Goal: Transaction & Acquisition: Download file/media

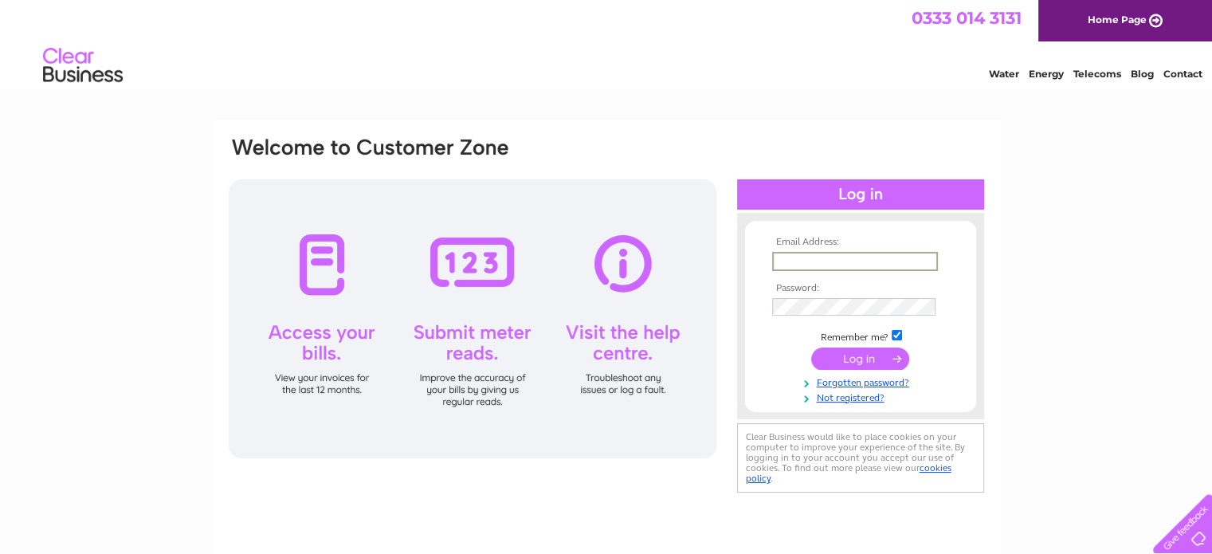
click at [773, 257] on input "text" at bounding box center [855, 261] width 166 height 19
type input "[EMAIL_ADDRESS][DOMAIN_NAME]"
click at [811, 347] on input "submit" at bounding box center [860, 358] width 98 height 22
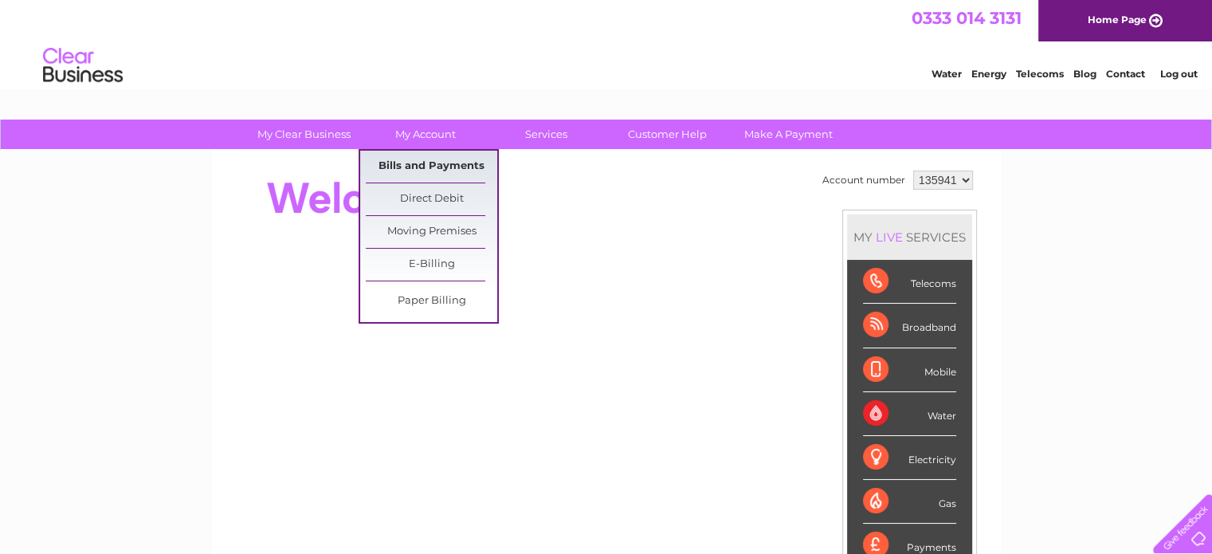
click at [446, 169] on link "Bills and Payments" at bounding box center [432, 167] width 132 height 32
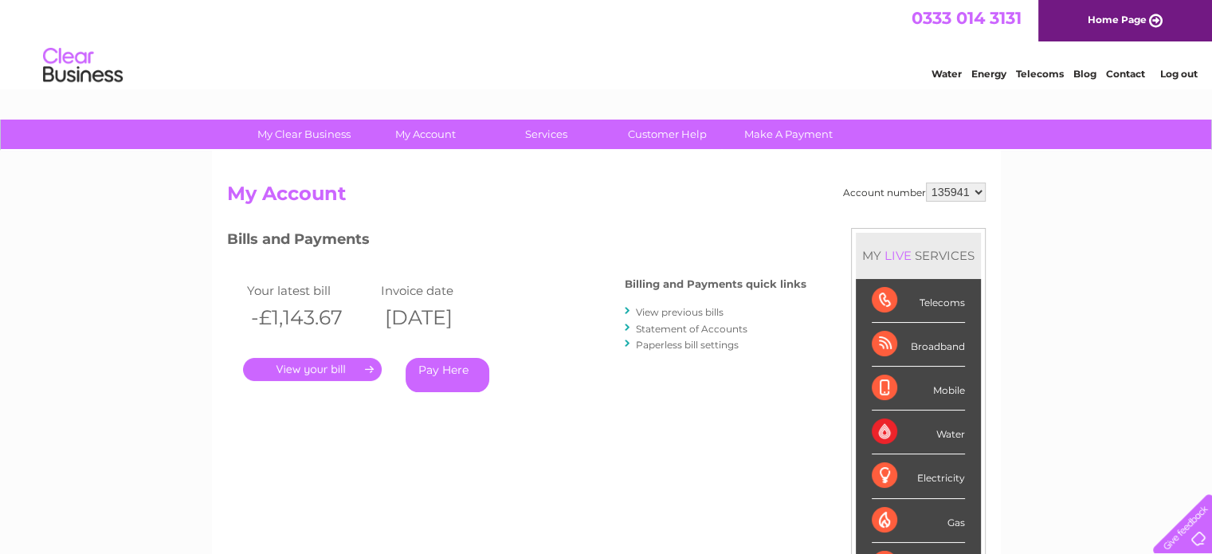
click at [679, 310] on link "View previous bills" at bounding box center [680, 312] width 88 height 12
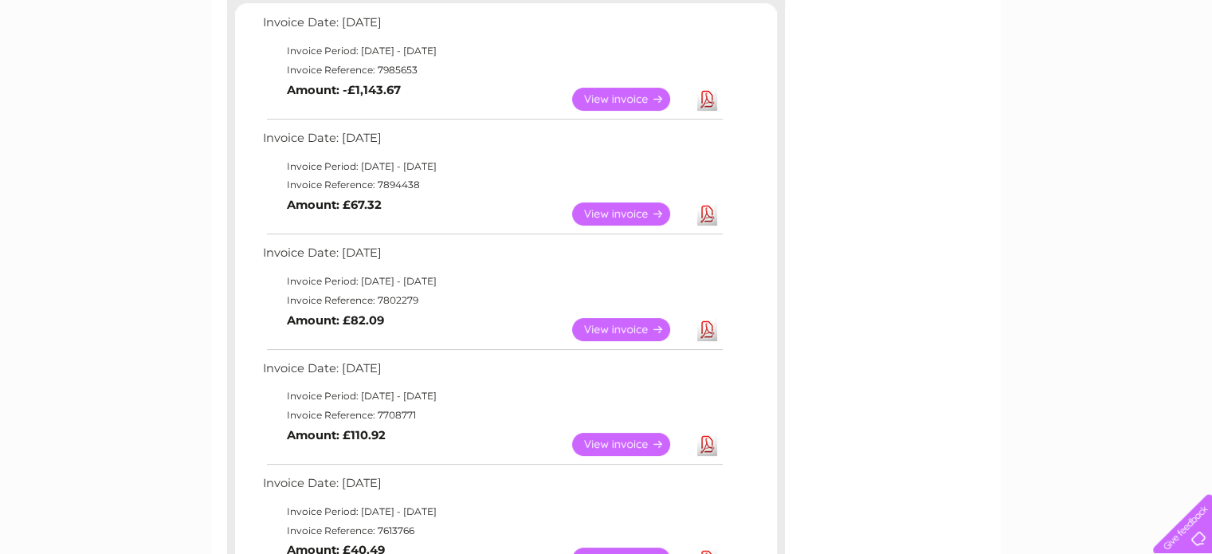
scroll to position [319, 0]
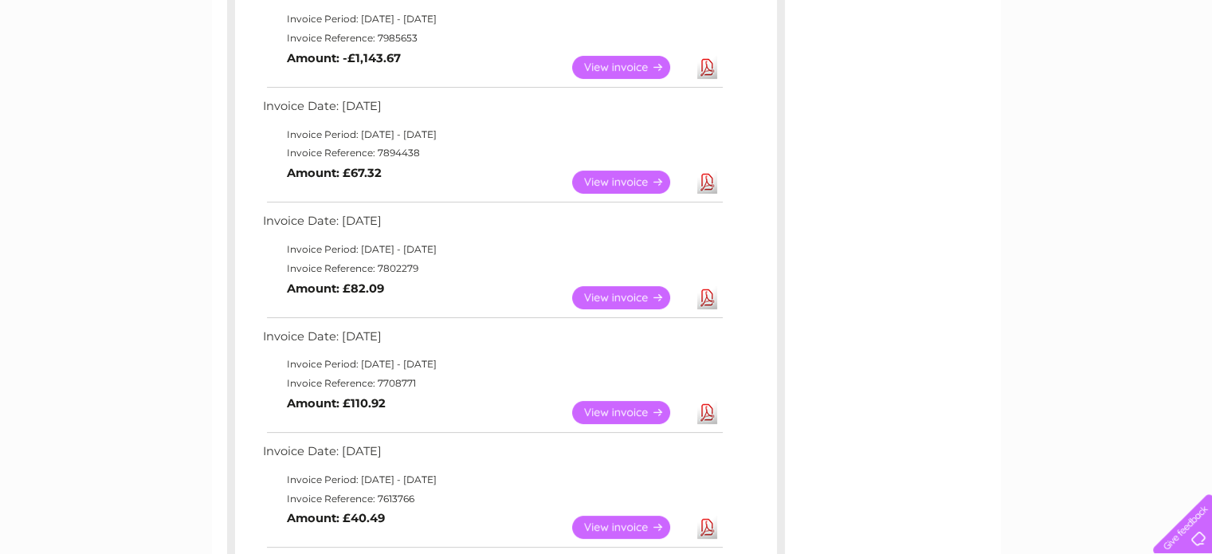
click at [703, 187] on link "Download" at bounding box center [708, 182] width 20 height 23
click at [798, 140] on div "Account number 135941 Previous Invoices Download or view any of your previous i…" at bounding box center [606, 404] width 789 height 1144
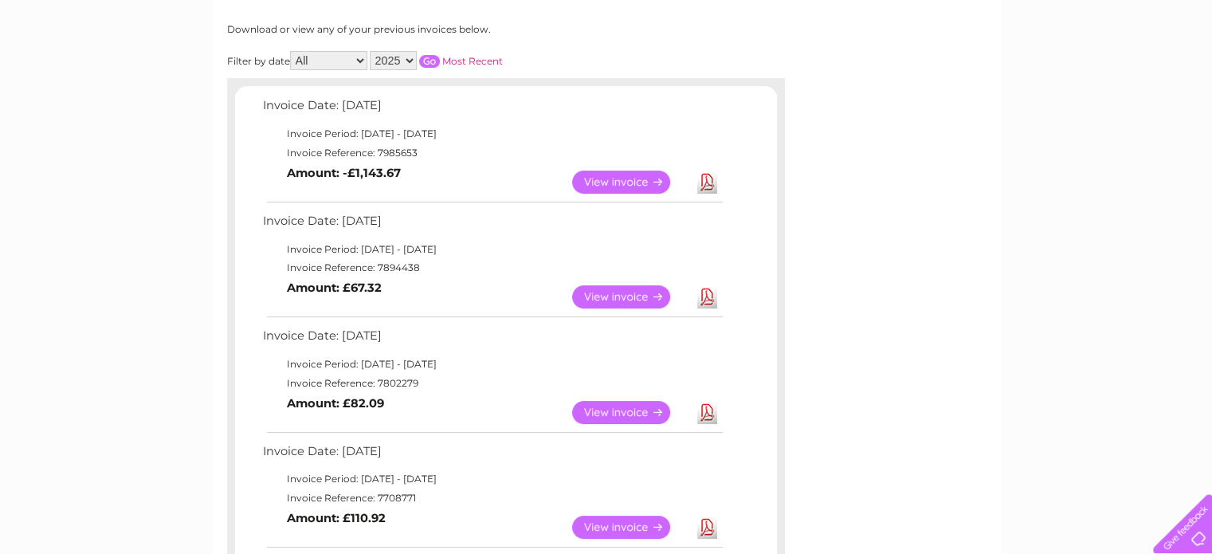
scroll to position [191, 0]
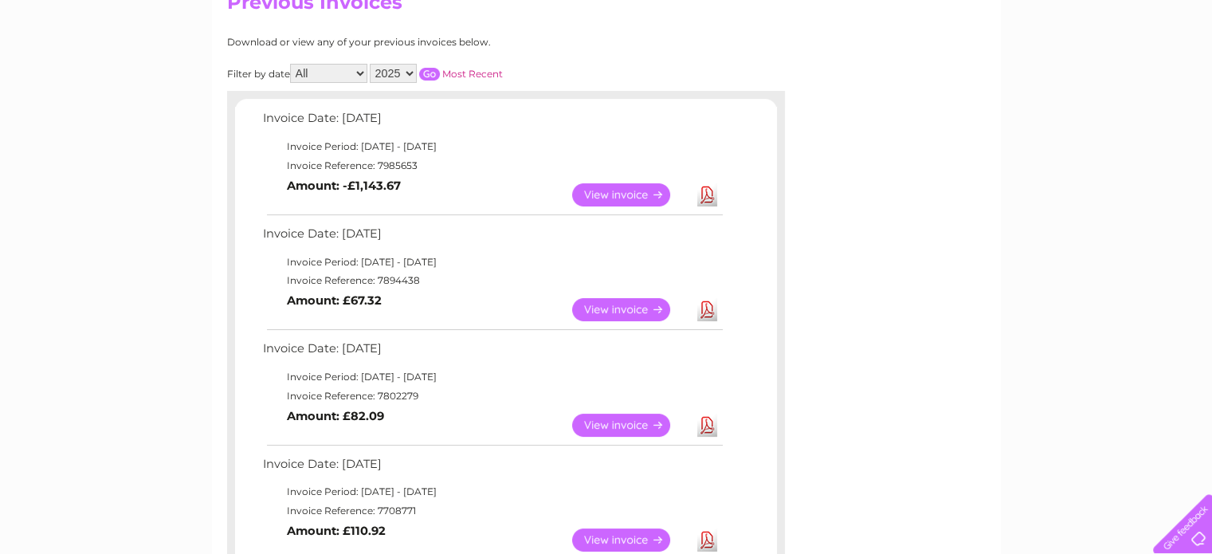
click at [706, 197] on link "Download" at bounding box center [708, 194] width 20 height 23
click at [713, 425] on link "Download" at bounding box center [708, 425] width 20 height 23
click at [709, 545] on link "Download" at bounding box center [708, 540] width 20 height 23
click at [921, 497] on div "Account number 135941 Previous Invoices Download or view any of your previous i…" at bounding box center [606, 531] width 789 height 1144
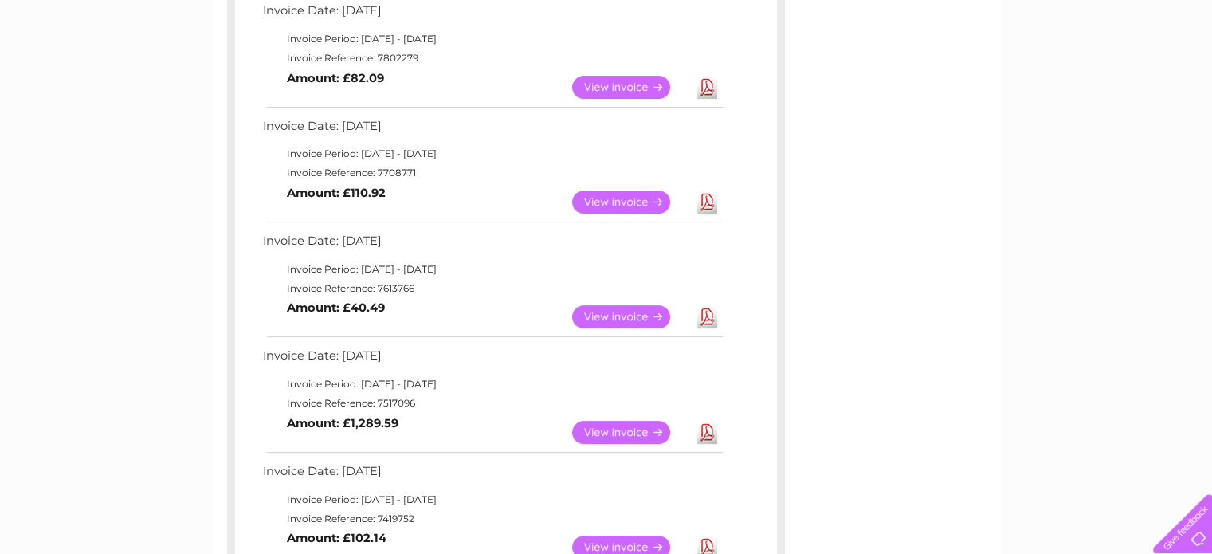
scroll to position [542, 0]
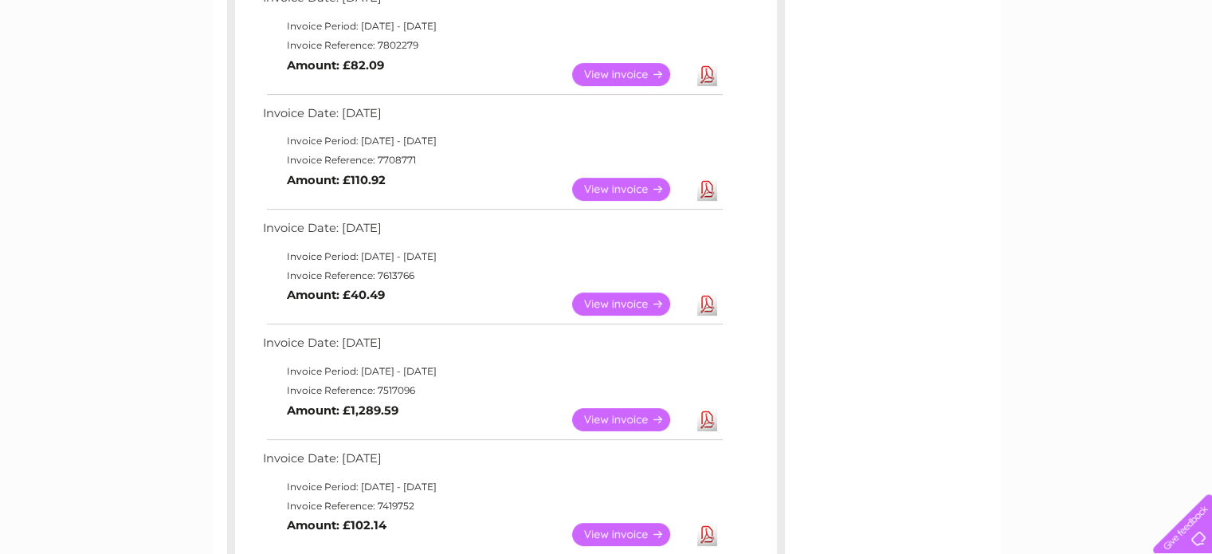
click at [707, 299] on link "Download" at bounding box center [708, 304] width 20 height 23
click at [709, 424] on link "Download" at bounding box center [708, 419] width 20 height 23
